Goal: Check status

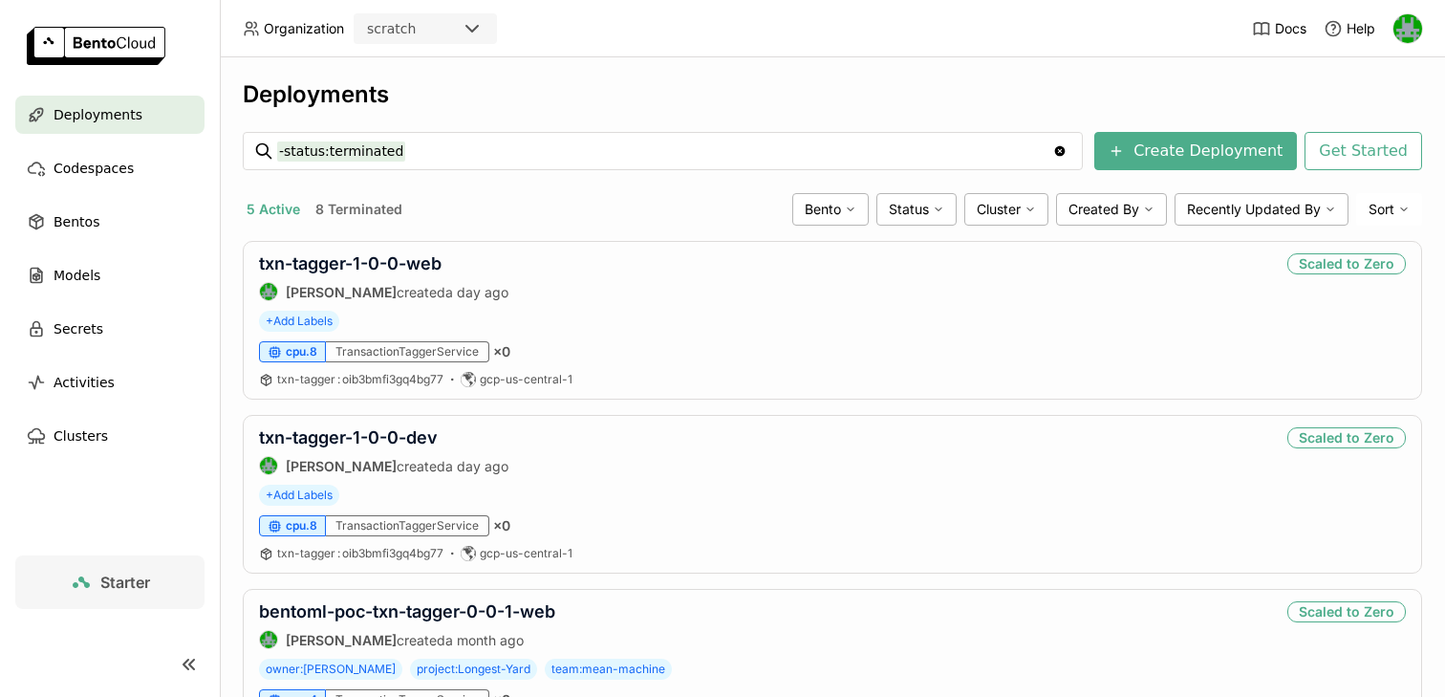
click at [423, 35] on div "scratch" at bounding box center [408, 28] width 105 height 27
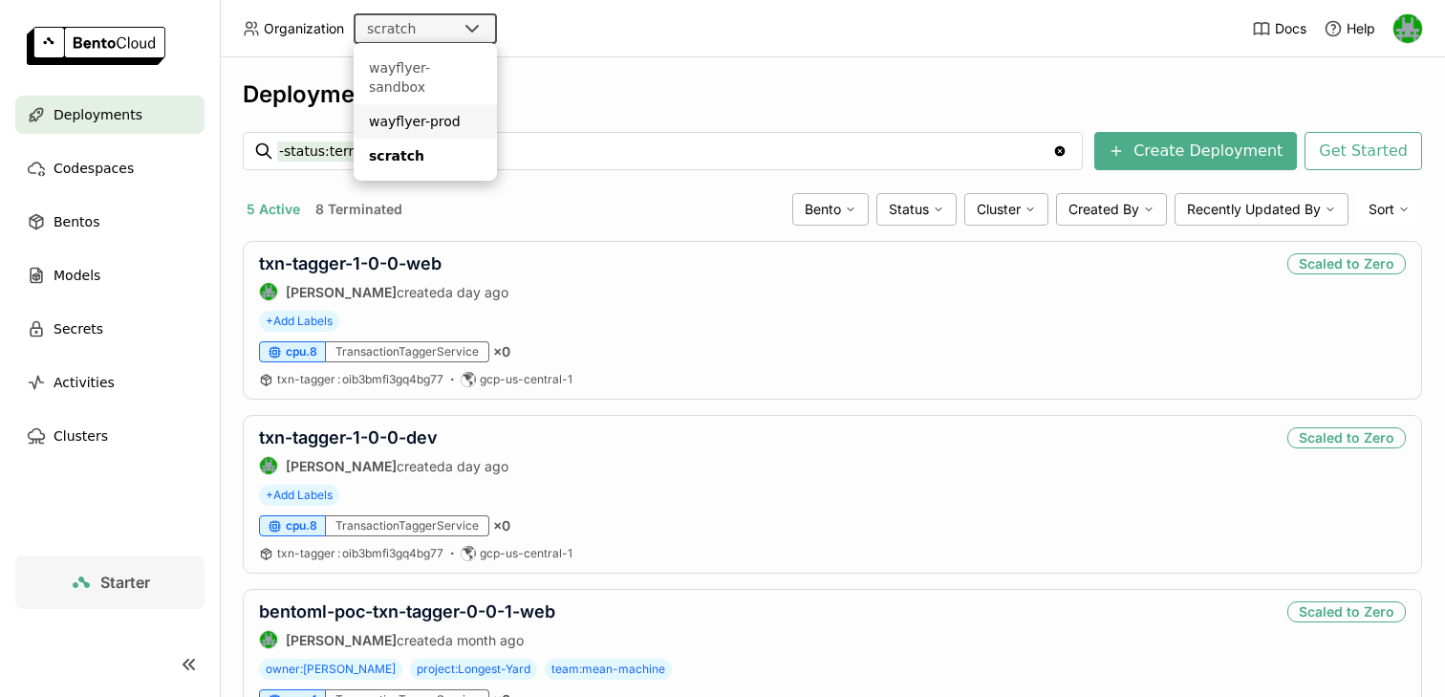
click at [409, 112] on div "wayflyer-prod" at bounding box center [425, 121] width 113 height 19
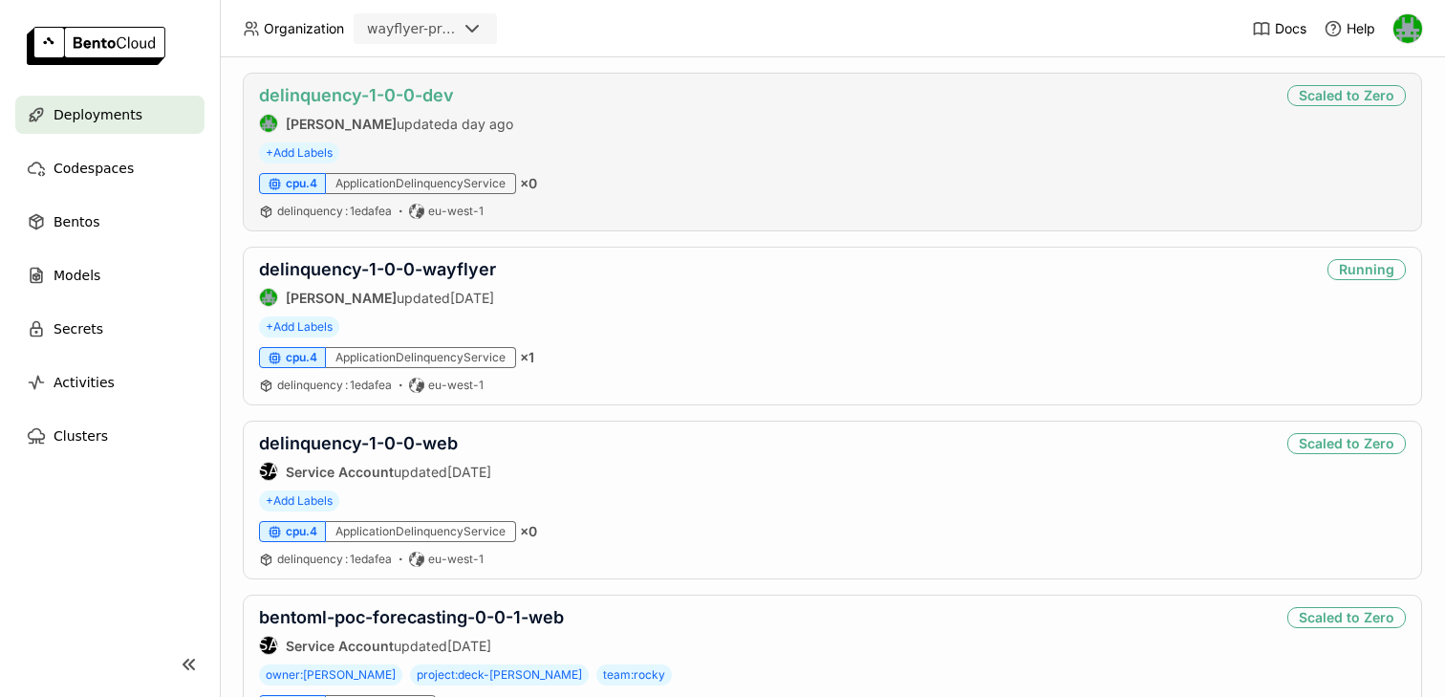
scroll to position [737, 0]
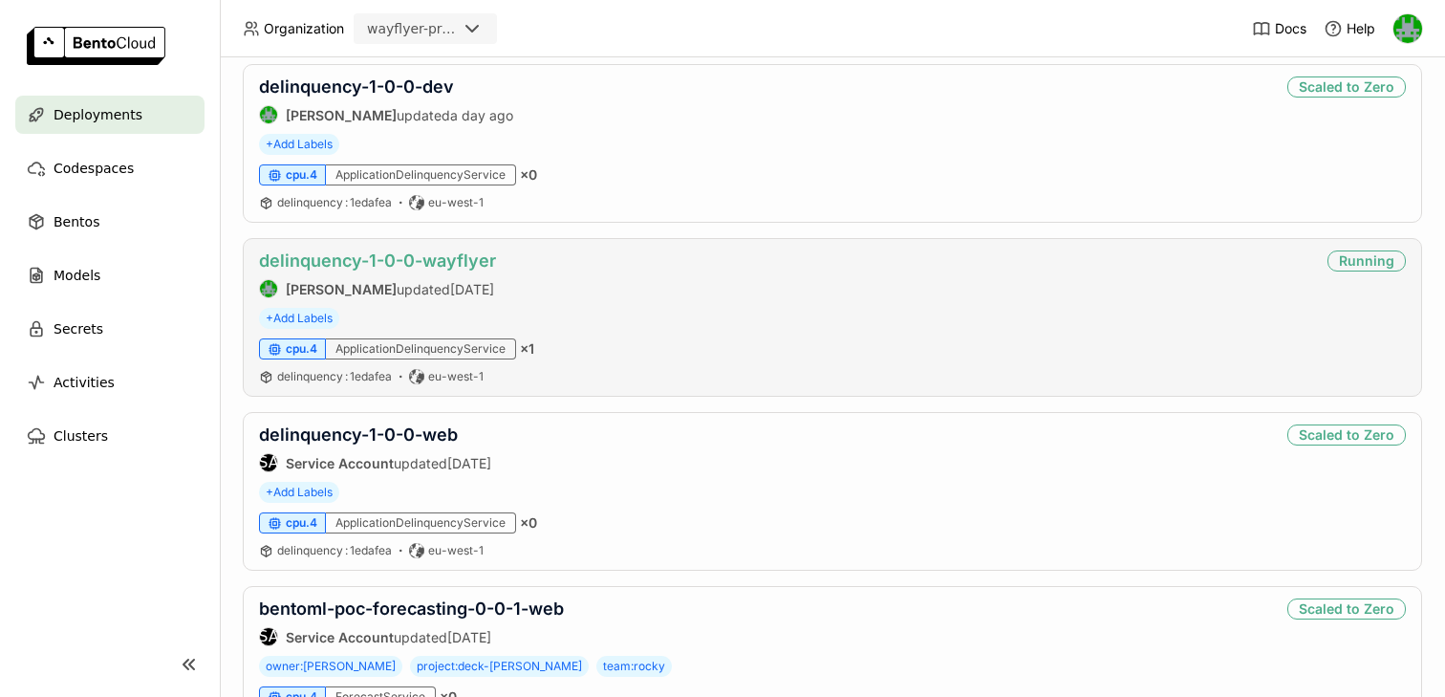
click at [421, 270] on link "delinquency-1-0-0-wayflyer" at bounding box center [377, 260] width 237 height 20
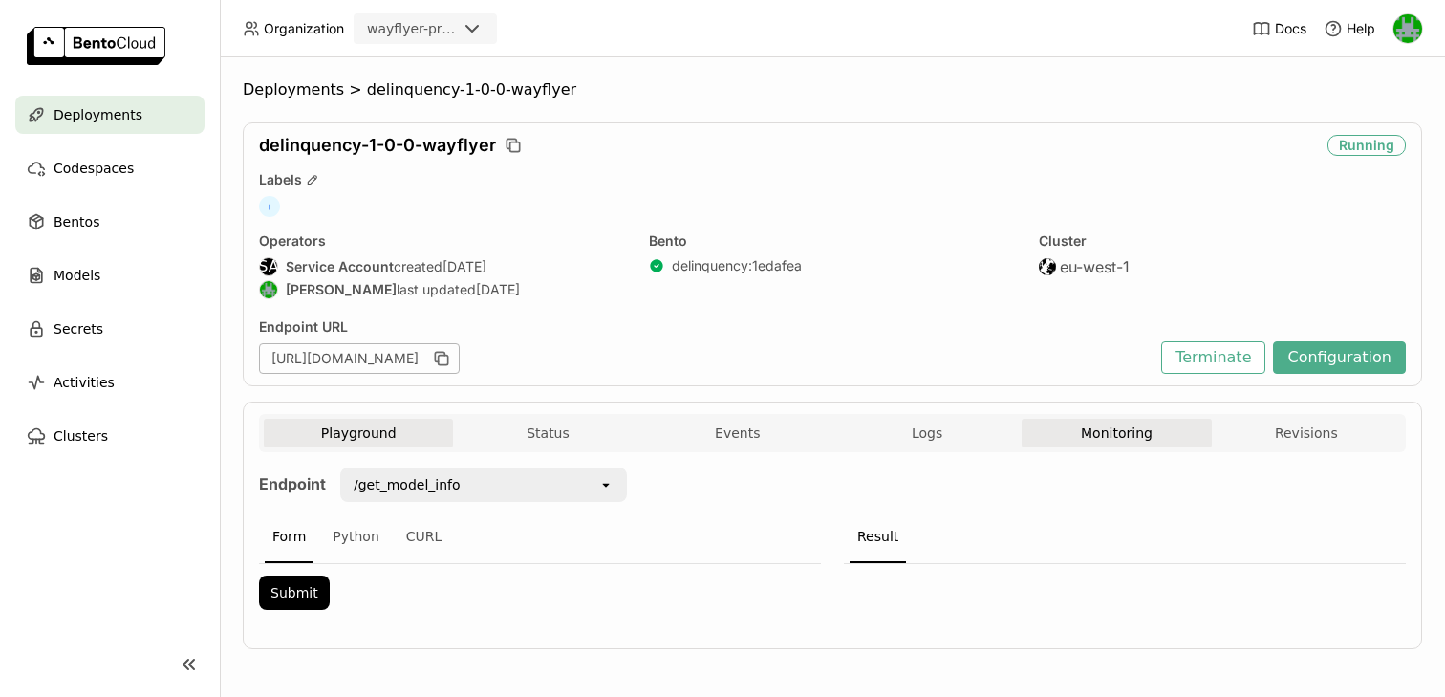
click at [1158, 427] on button "Monitoring" at bounding box center [1116, 433] width 189 height 29
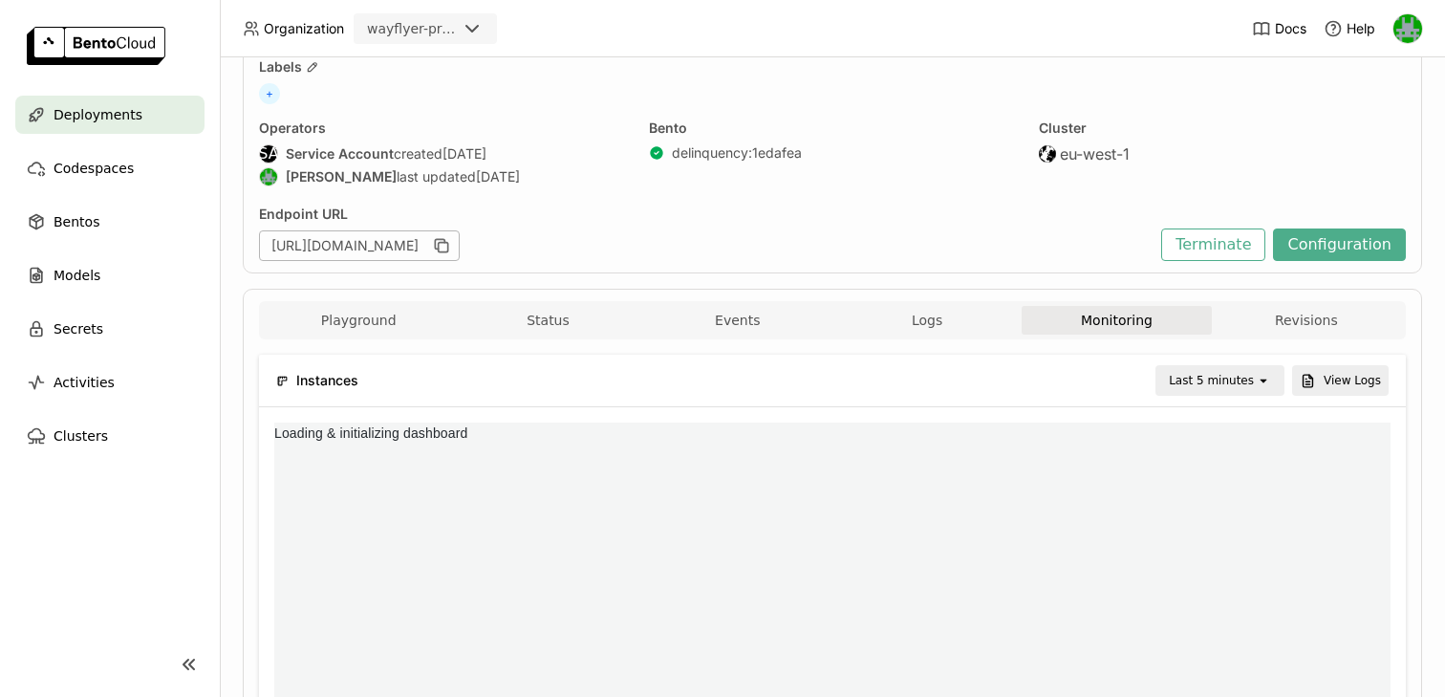
scroll to position [287, 371]
click at [1221, 379] on div "Last 5 minutes" at bounding box center [1211, 380] width 85 height 19
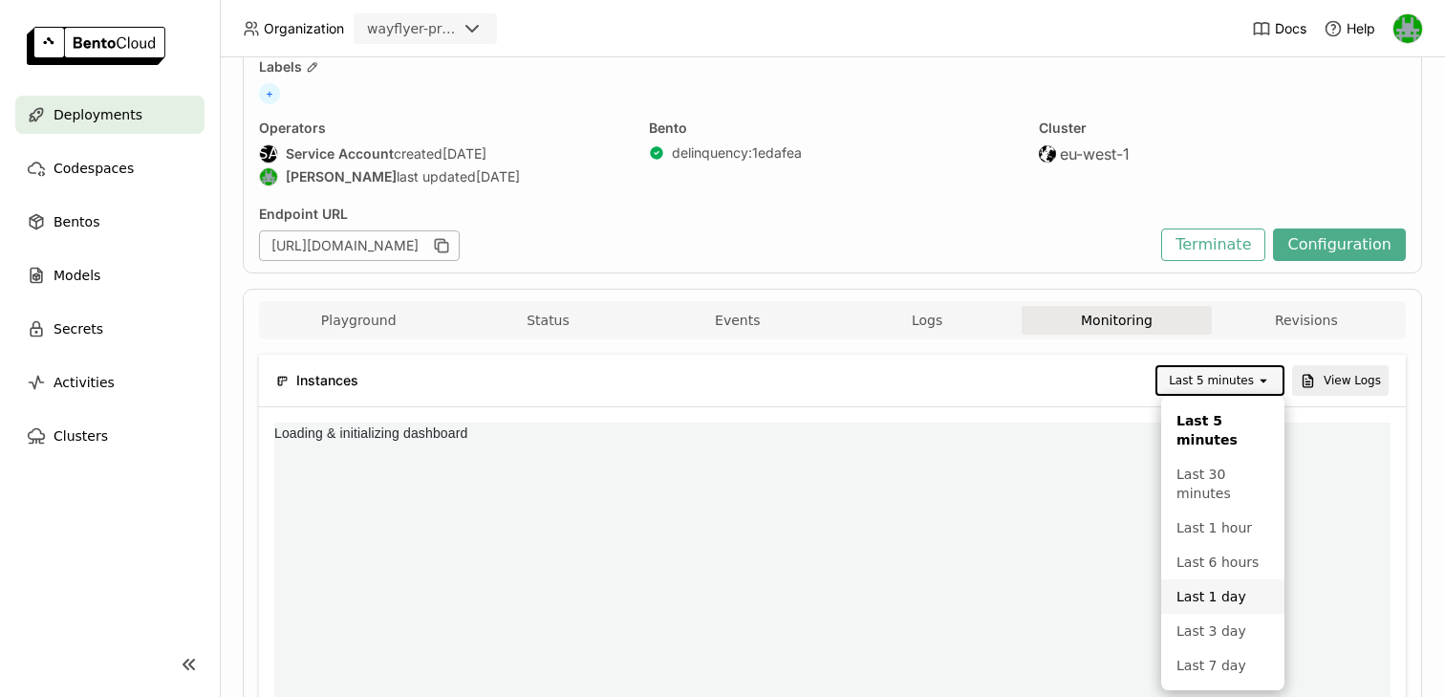
click at [1207, 602] on div "Last 1 day" at bounding box center [1223, 596] width 93 height 19
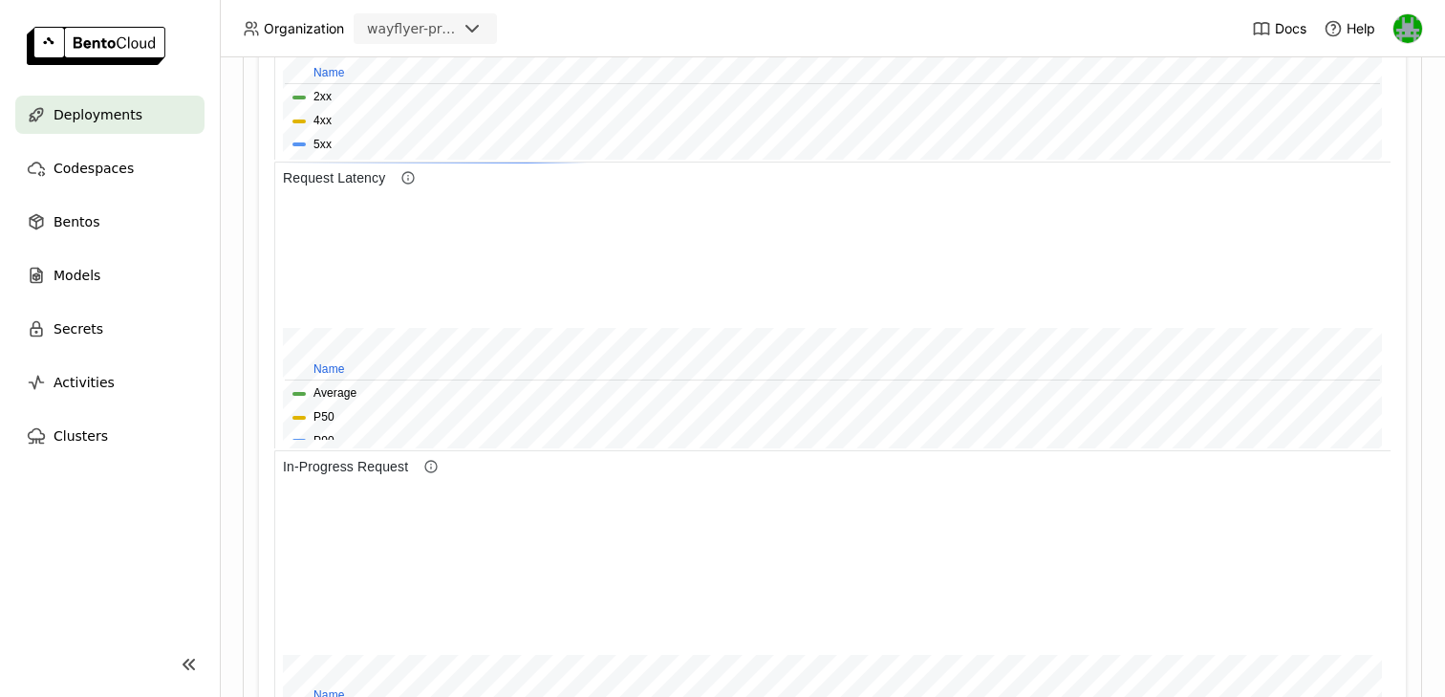
scroll to position [1060, 0]
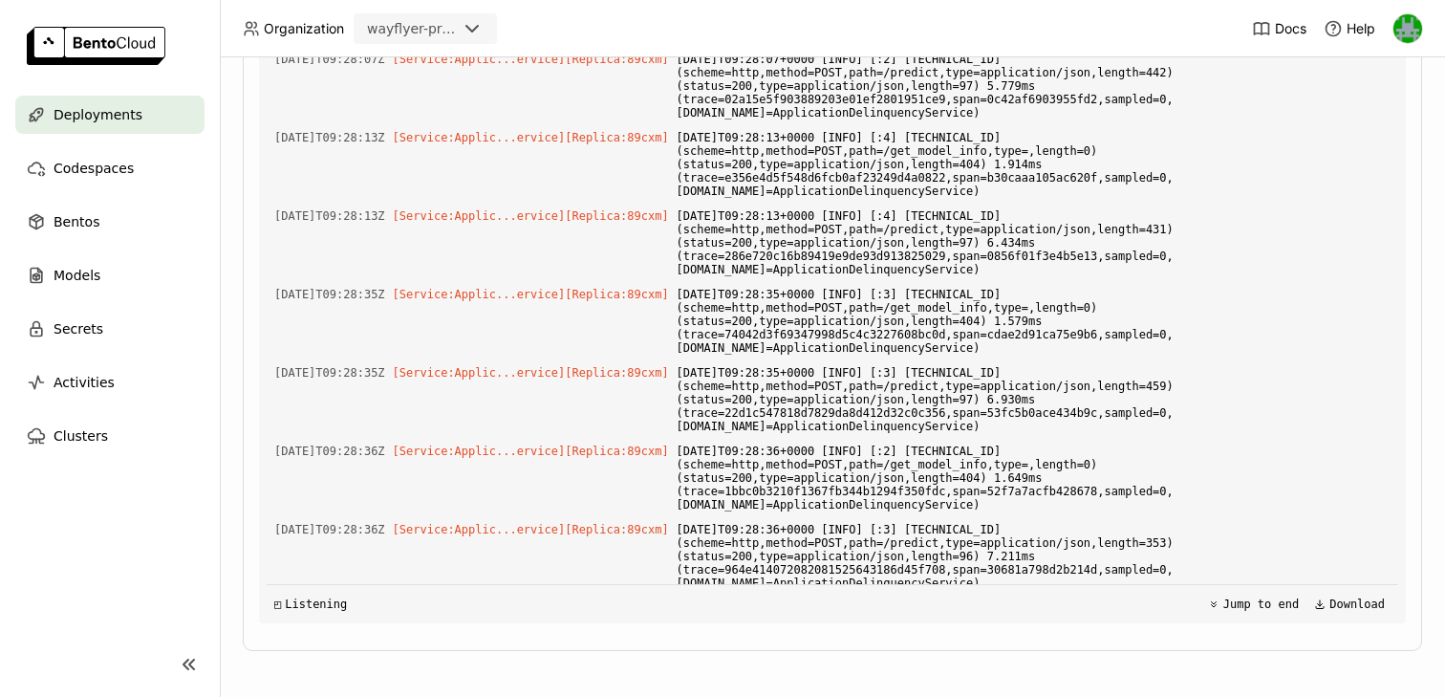
scroll to position [29761, 0]
